Goal: Information Seeking & Learning: Learn about a topic

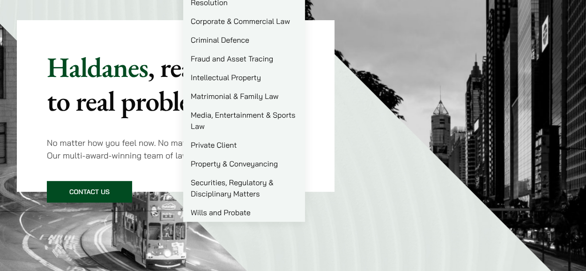
scroll to position [47, 0]
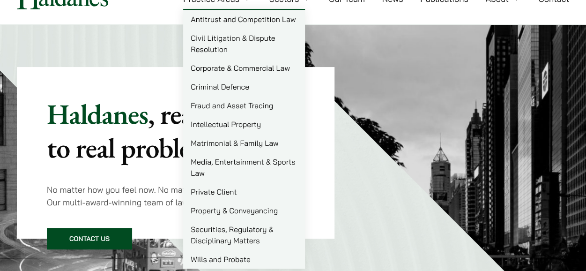
click at [215, 45] on link "Civil Litigation & Dispute Resolution" at bounding box center [244, 44] width 122 height 30
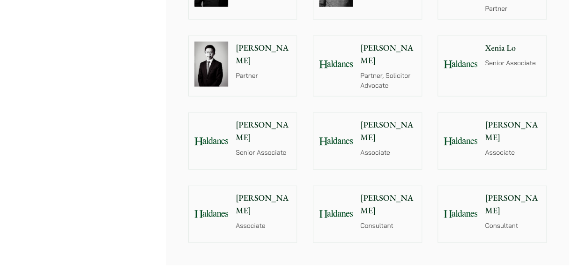
scroll to position [984, 0]
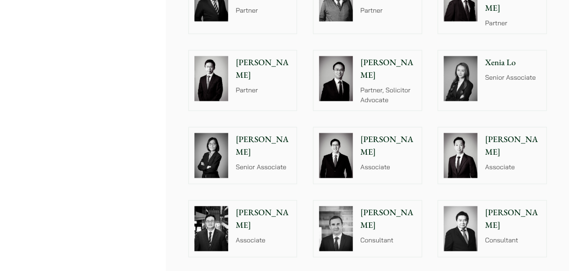
click at [251, 133] on p "[PERSON_NAME]" at bounding box center [263, 145] width 55 height 25
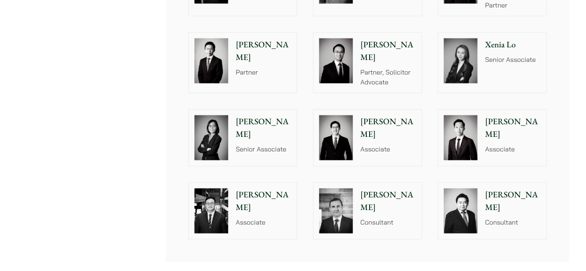
click at [478, 129] on div at bounding box center [460, 138] width 45 height 56
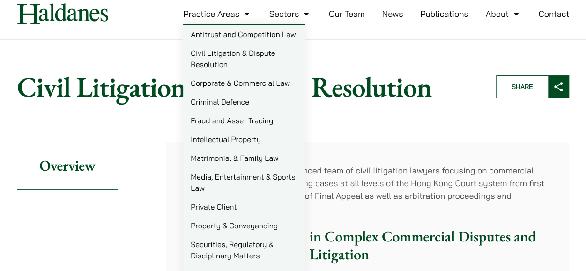
scroll to position [47, 0]
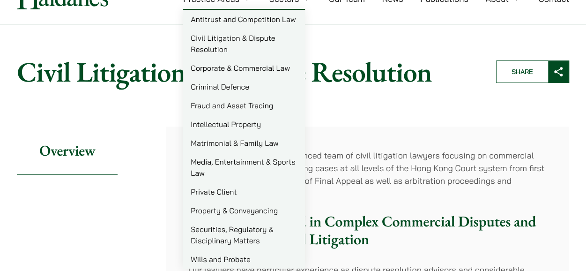
click at [244, 104] on link "Fraud and Asset Tracing" at bounding box center [244, 105] width 122 height 19
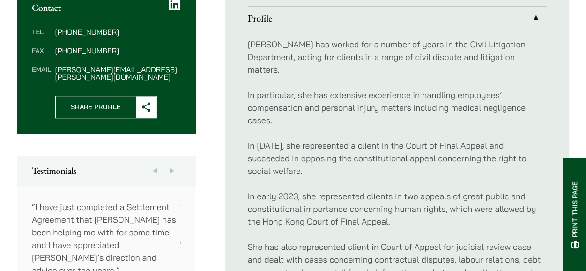
scroll to position [422, 0]
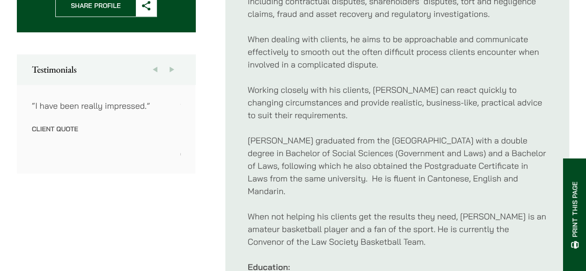
scroll to position [422, 0]
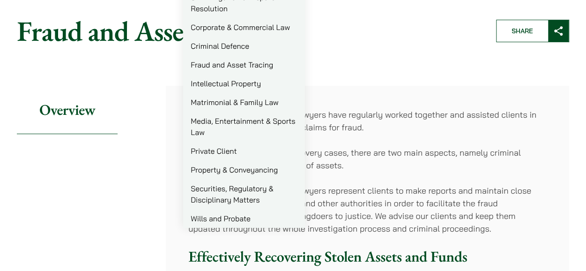
scroll to position [94, 0]
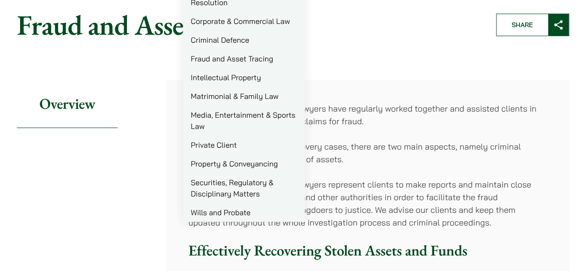
click at [224, 98] on link "Matrimonial & Family Law" at bounding box center [244, 96] width 122 height 19
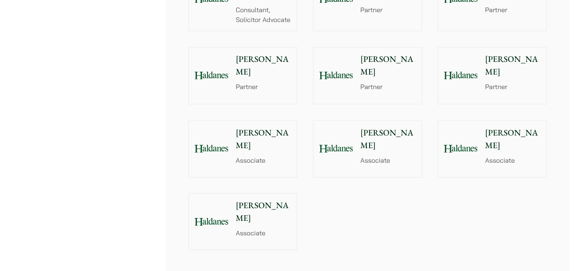
scroll to position [796, 0]
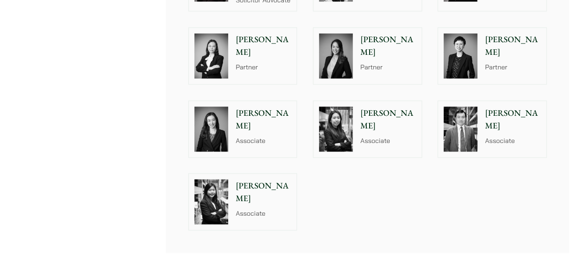
click at [507, 112] on p "[PERSON_NAME]" at bounding box center [512, 118] width 55 height 25
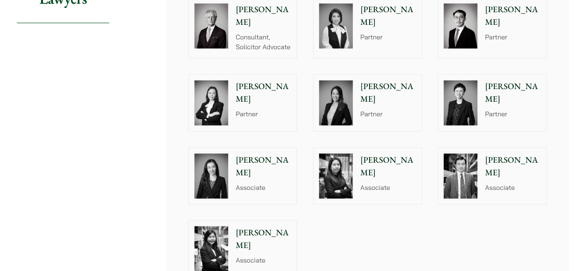
click at [479, 94] on div at bounding box center [460, 102] width 45 height 56
click at [329, 84] on img at bounding box center [336, 102] width 34 height 45
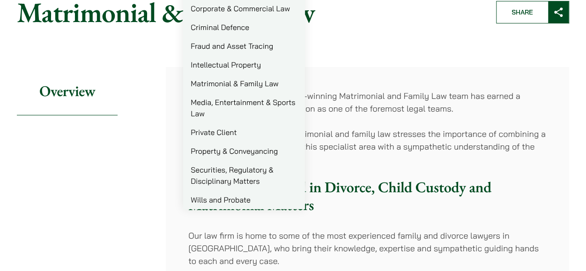
scroll to position [141, 0]
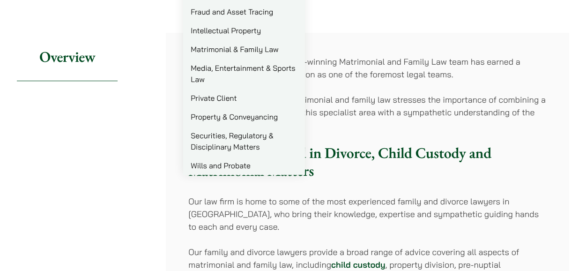
click at [227, 167] on link "Wills and Probate" at bounding box center [244, 165] width 122 height 19
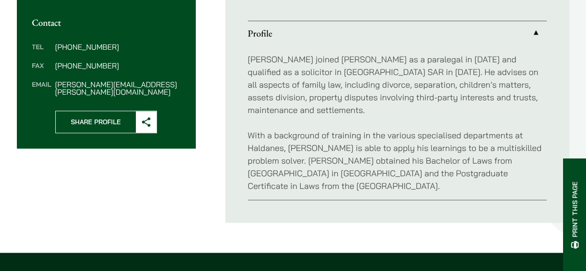
scroll to position [375, 0]
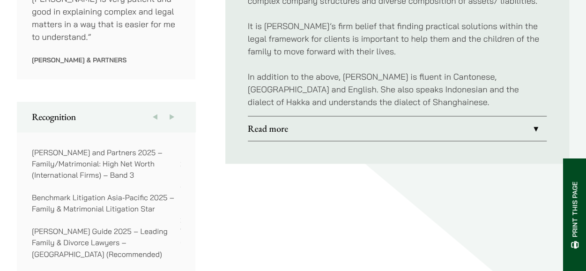
scroll to position [656, 0]
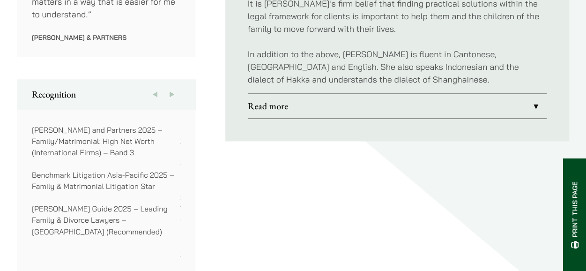
click at [307, 97] on link "Read more" at bounding box center [397, 106] width 299 height 24
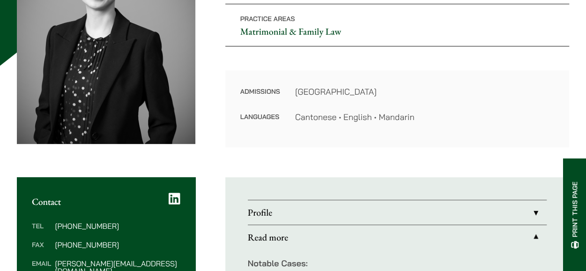
scroll to position [94, 0]
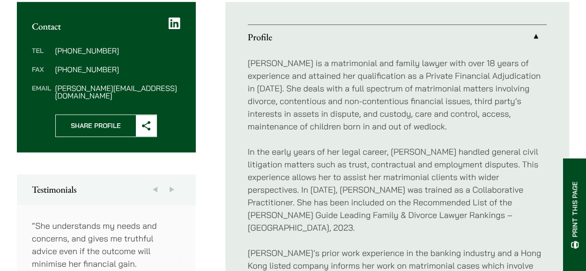
scroll to position [357, 0]
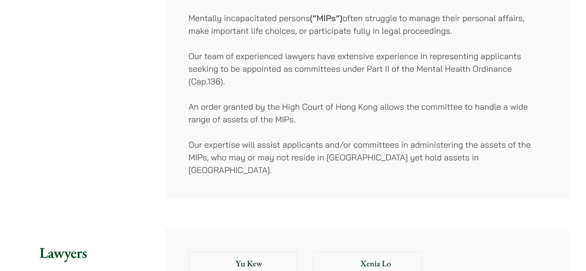
scroll to position [1874, 0]
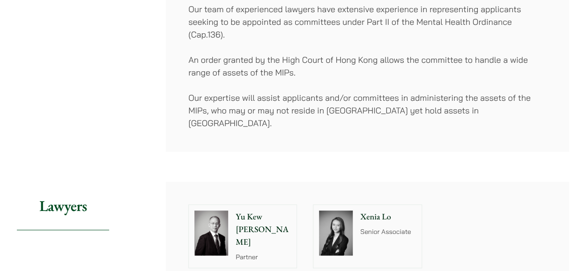
click at [364, 210] on p "Xenia Lo" at bounding box center [387, 216] width 55 height 13
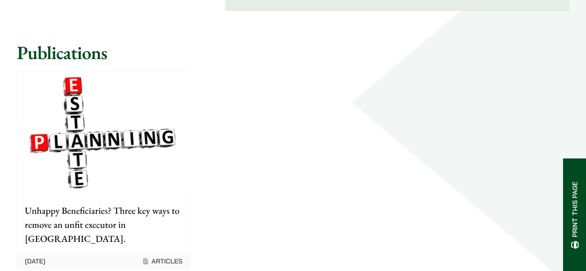
scroll to position [1030, 0]
